Goal: Task Accomplishment & Management: Manage account settings

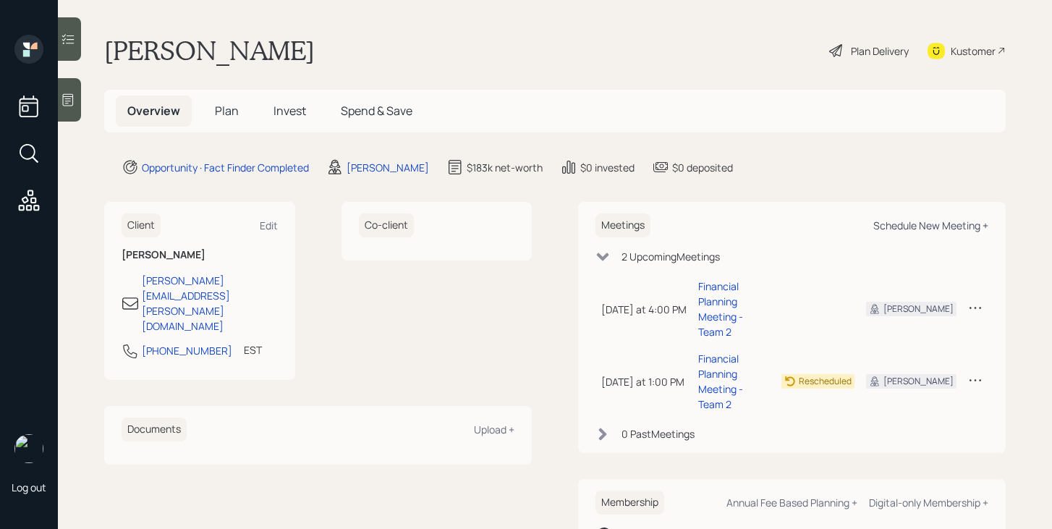
click at [890, 227] on div "Schedule New Meeting +" at bounding box center [930, 226] width 115 height 14
select select "bffa7908-1b2a-4c79-9bb6-f0ec9aed22d3"
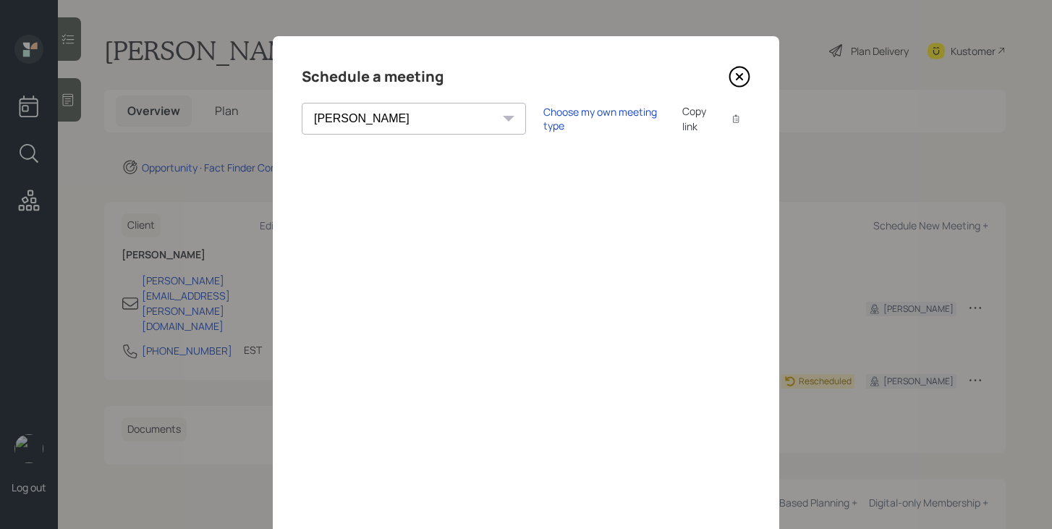
click at [734, 79] on icon at bounding box center [740, 77] width 22 height 22
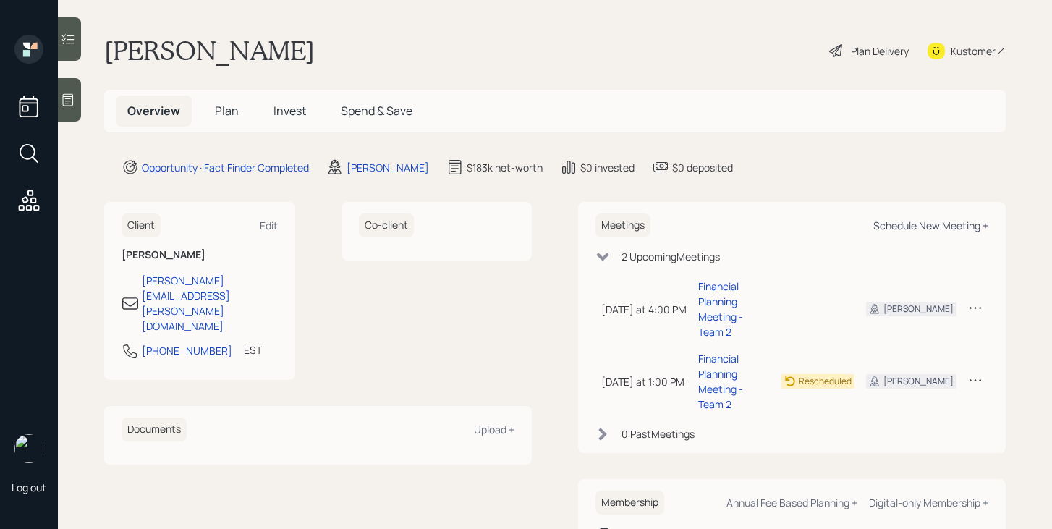
click at [917, 222] on div "Schedule New Meeting +" at bounding box center [930, 226] width 115 height 14
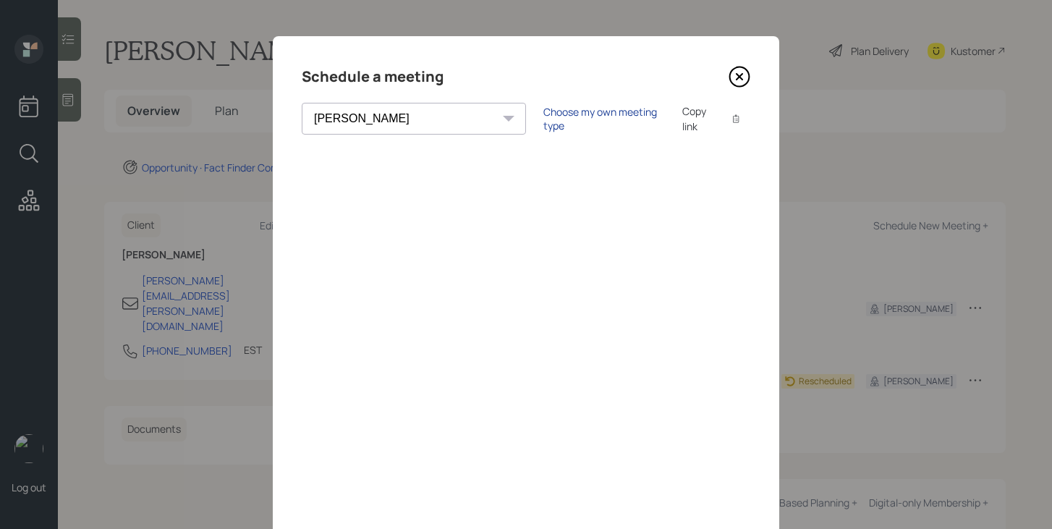
click at [543, 115] on div "Choose my own meeting type" at bounding box center [604, 118] width 122 height 27
click at [401, 114] on select "[PERSON_NAME] [PERSON_NAME] [PERSON_NAME] [PERSON_NAME] [PERSON_NAME] [PERSON_N…" at bounding box center [427, 119] width 250 height 32
select select "round-[PERSON_NAME]"
click at [302, 103] on select "[PERSON_NAME] [PERSON_NAME] [PERSON_NAME] [PERSON_NAME] [PERSON_NAME] [PERSON_N…" at bounding box center [427, 119] width 250 height 32
click at [742, 82] on icon at bounding box center [740, 77] width 22 height 22
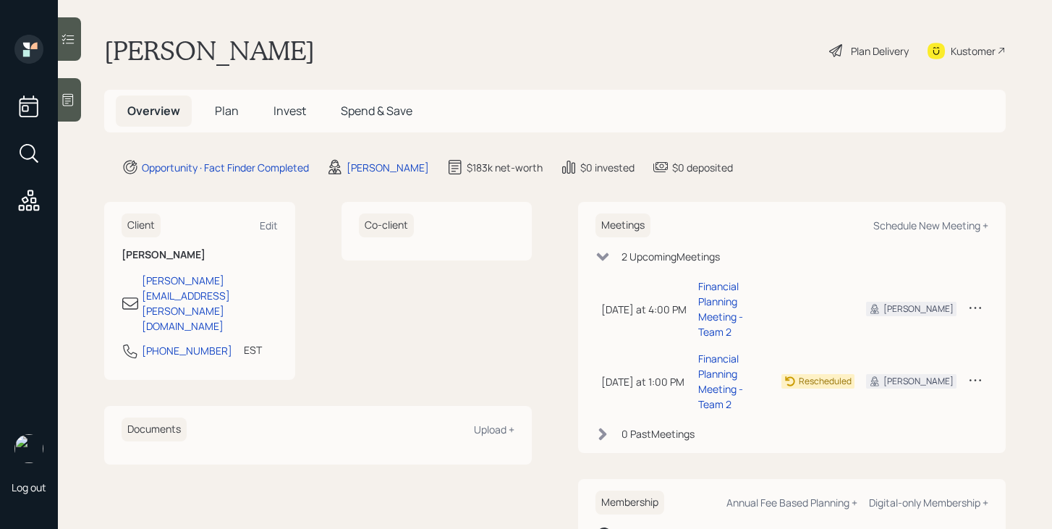
click at [228, 114] on span "Plan" at bounding box center [227, 111] width 24 height 16
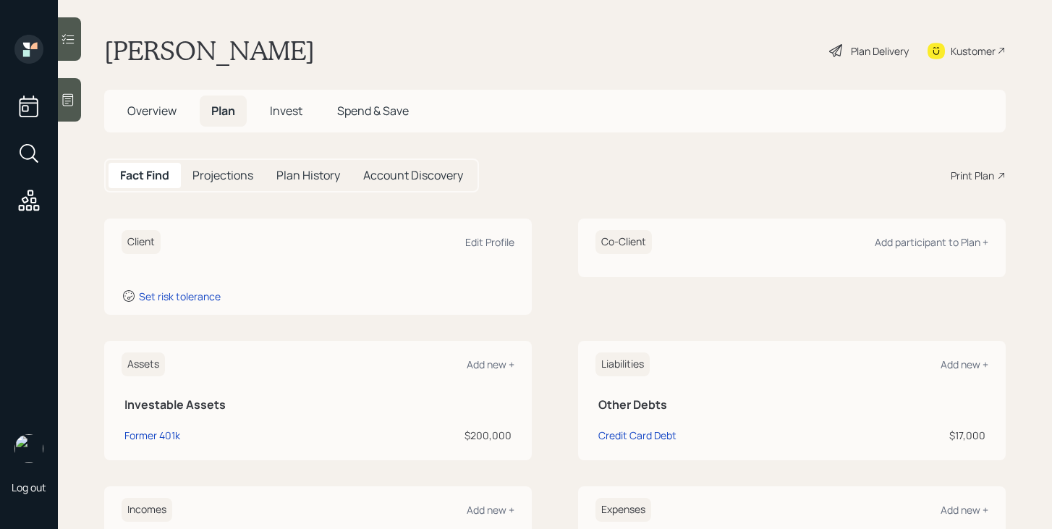
click at [166, 116] on span "Overview" at bounding box center [151, 111] width 49 height 16
